Goal: Information Seeking & Learning: Find specific fact

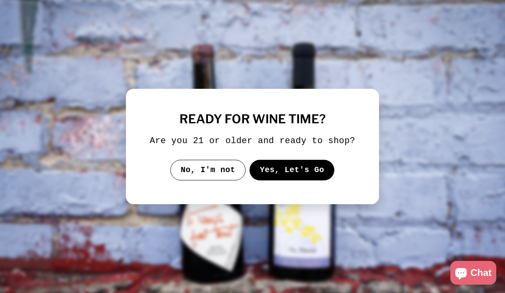
click at [293, 179] on button "Yes, Let's Go" at bounding box center [292, 170] width 85 height 21
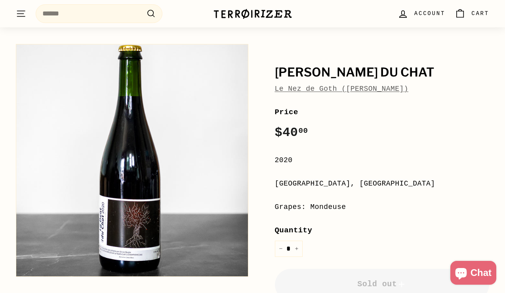
scroll to position [58, 0]
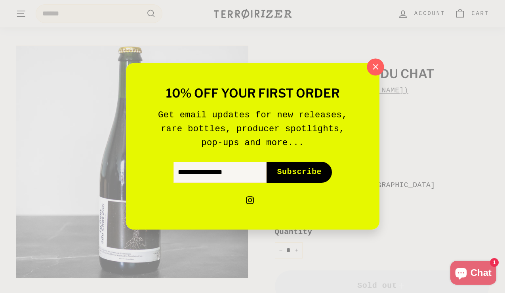
click at [374, 69] on icon "button" at bounding box center [375, 67] width 12 height 12
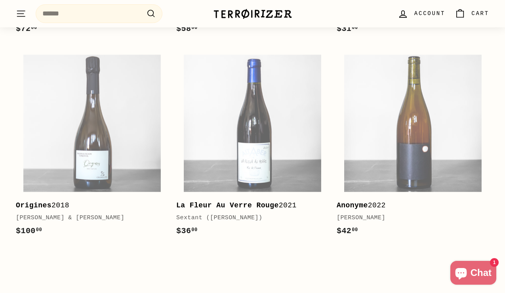
scroll to position [1089, 0]
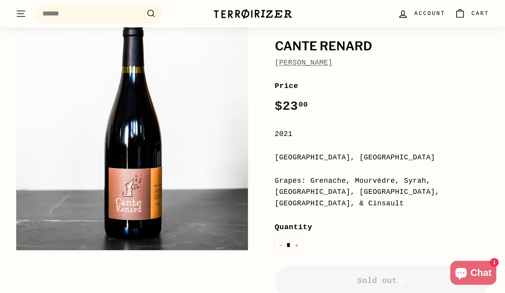
scroll to position [86, 0]
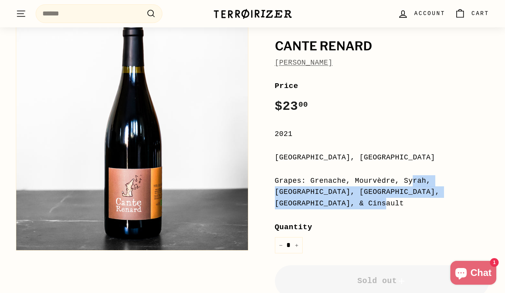
drag, startPoint x: 311, startPoint y: 180, endPoint x: 413, endPoint y: 189, distance: 101.8
click at [413, 189] on div "Grapes: Grenache, Mourvèdre, Syrah, Carignan, Morastel, Counoise, & Cinsault" at bounding box center [382, 192] width 215 height 34
copy div "Grenache, Mourvèdre, Syrah, Carignan, Morastel, Counoise, & Cinsault"
